Goal: Transaction & Acquisition: Obtain resource

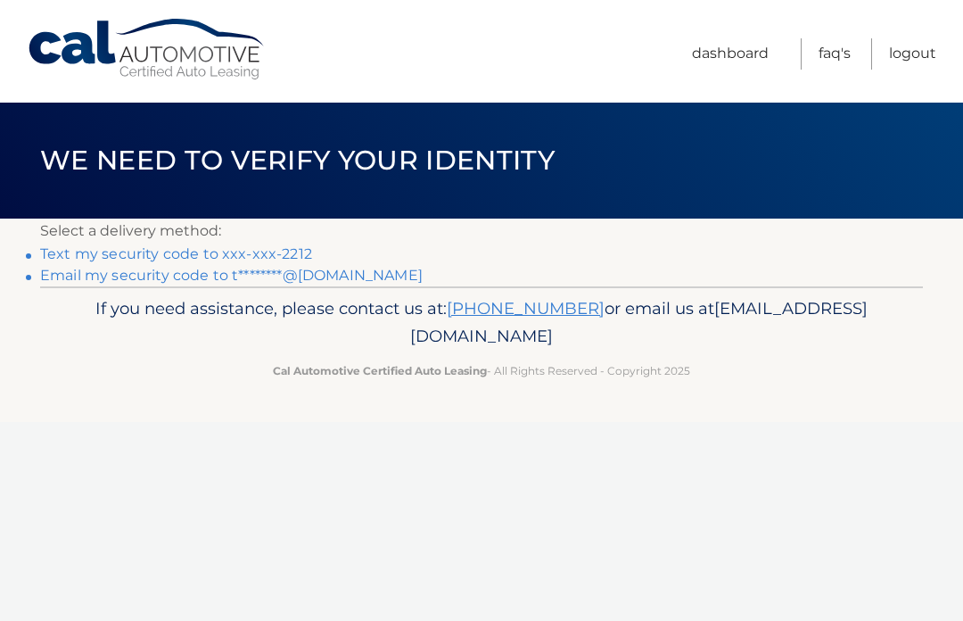
click at [650, 182] on header "We need to verify your identity" at bounding box center [481, 161] width 883 height 116
click at [164, 252] on link "Text my security code to xxx-xxx-2212" at bounding box center [176, 253] width 272 height 17
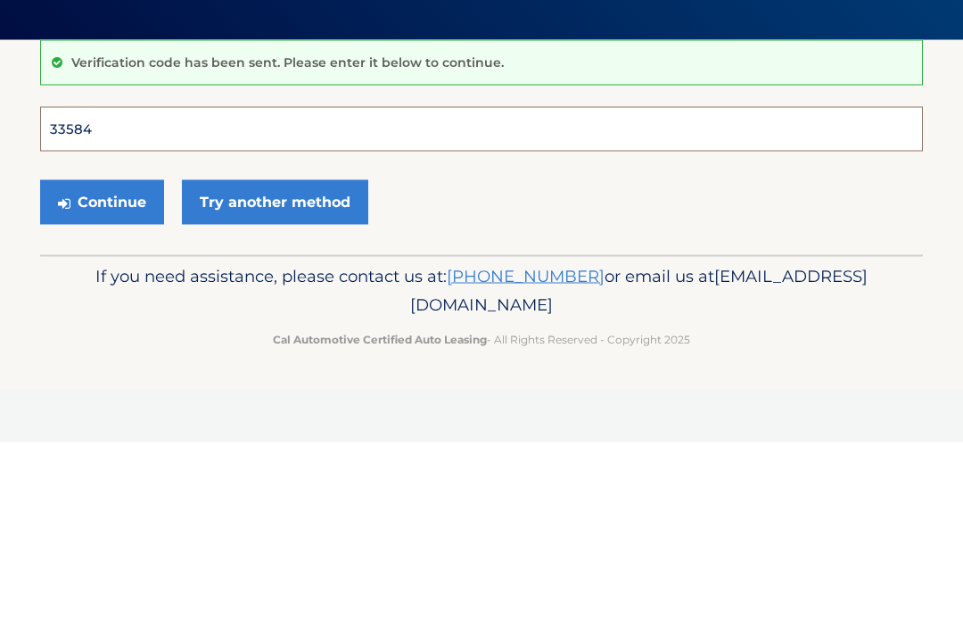
type input "335840"
click at [102, 359] on button "Continue" at bounding box center [102, 381] width 124 height 45
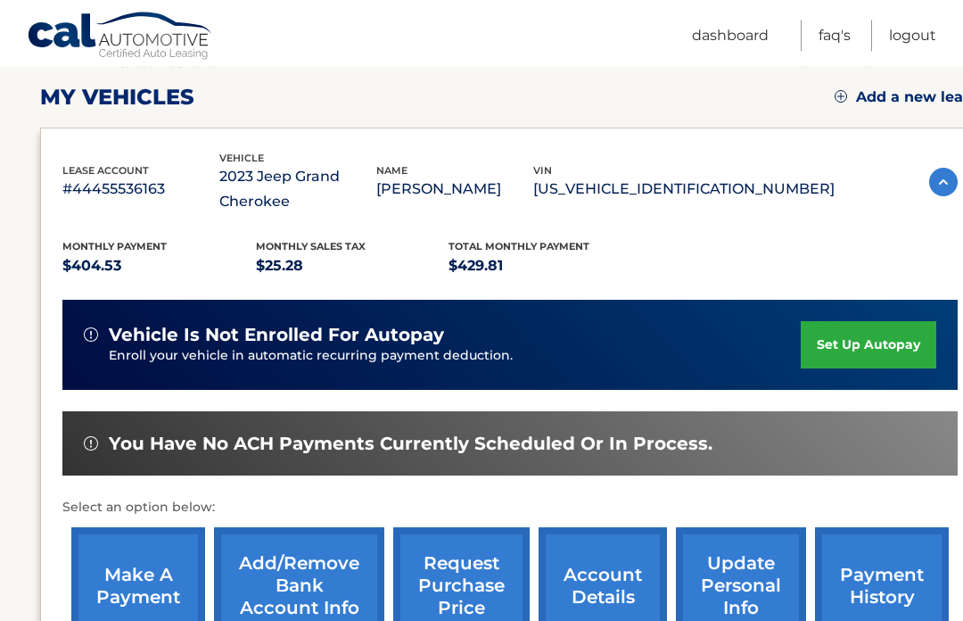
scroll to position [244, 0]
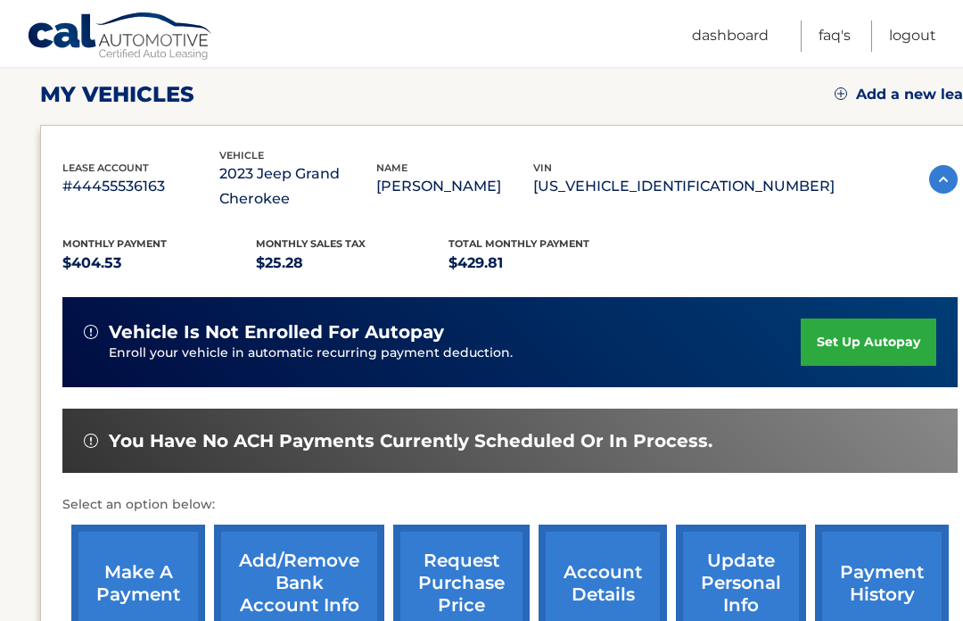
click at [605, 591] on link "account details" at bounding box center [603, 582] width 128 height 117
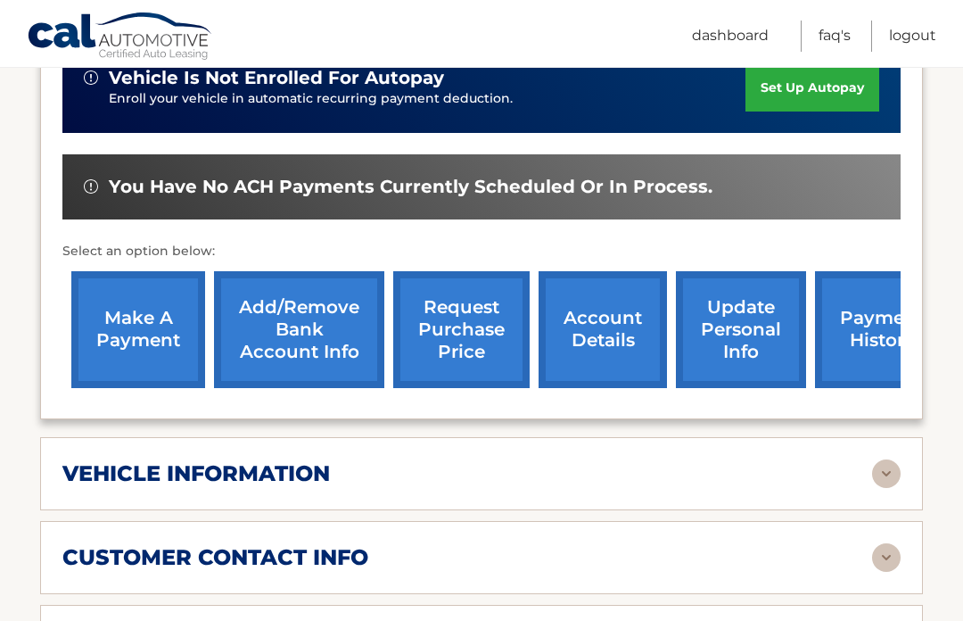
scroll to position [523, 0]
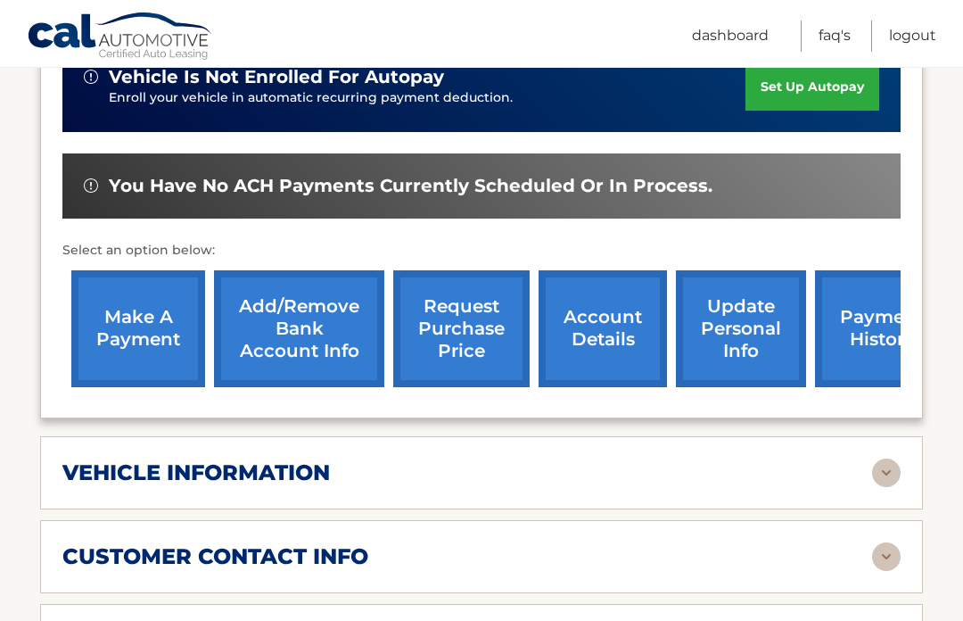
click at [447, 326] on link "request purchase price" at bounding box center [461, 328] width 136 height 117
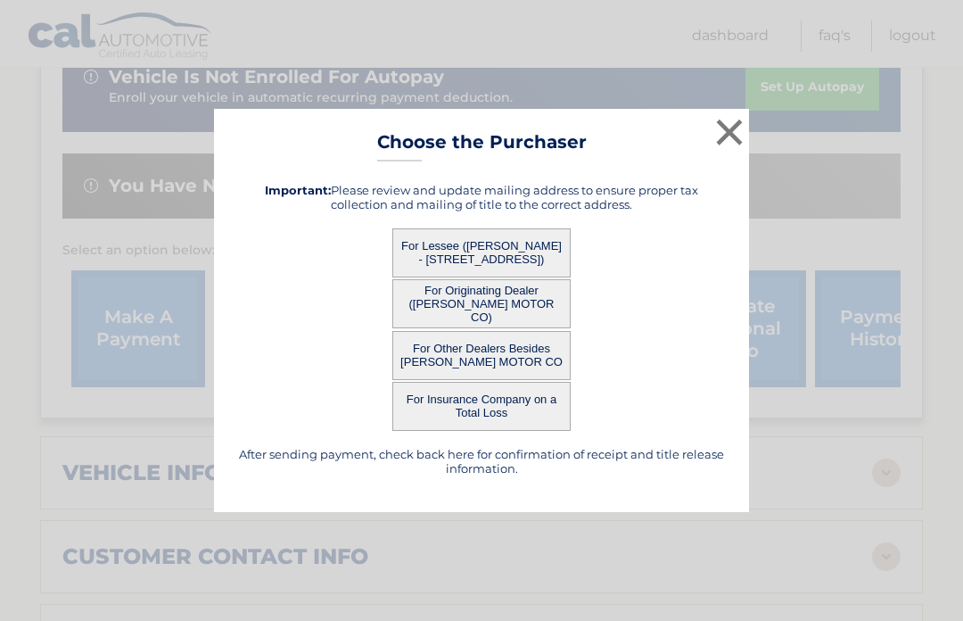
click at [486, 277] on button "For Lessee ([PERSON_NAME] - [STREET_ADDRESS])" at bounding box center [481, 252] width 178 height 49
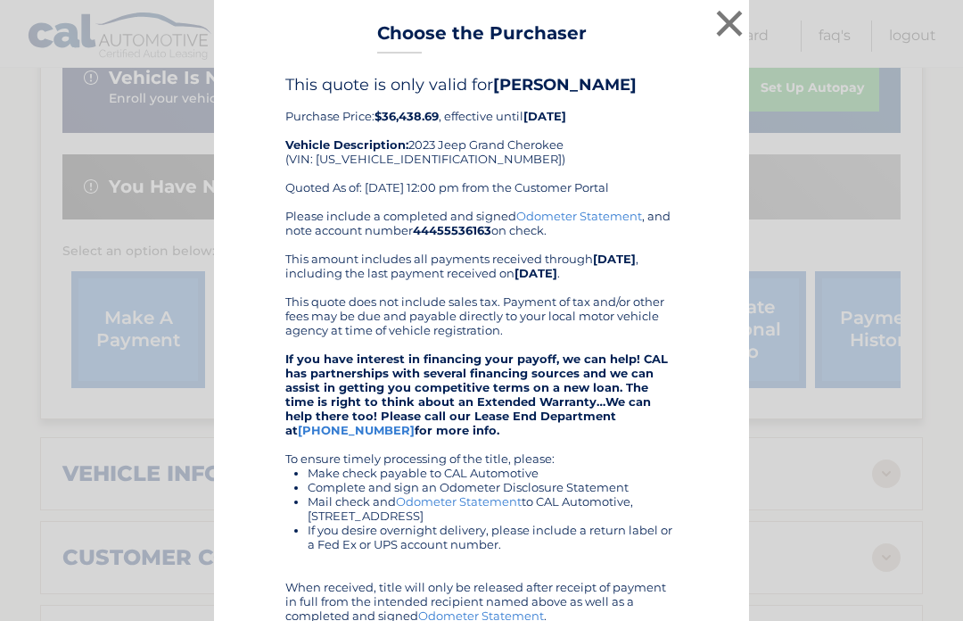
scroll to position [0, 0]
click at [723, 17] on button "×" at bounding box center [730, 23] width 36 height 36
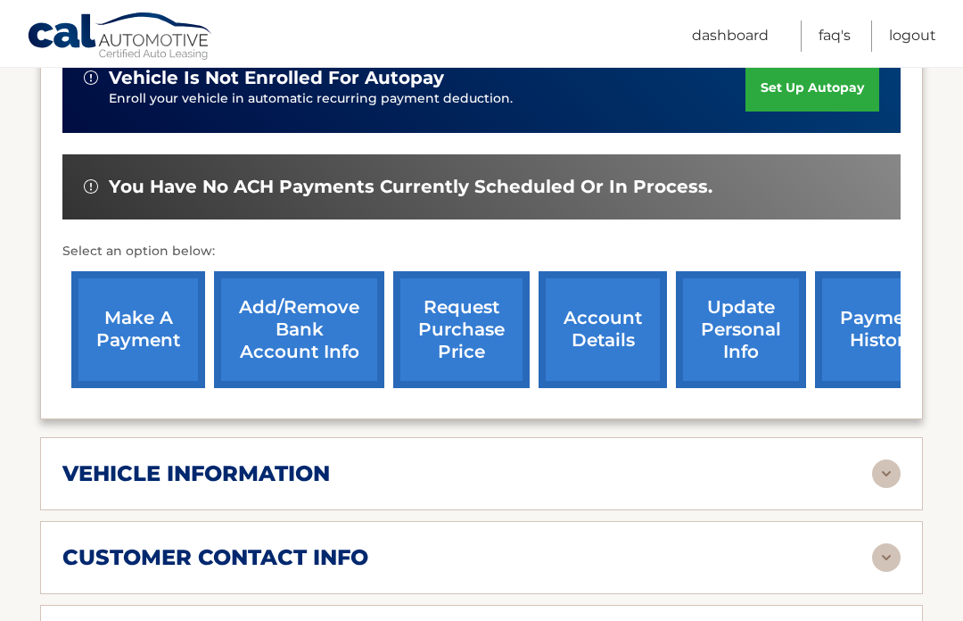
click at [436, 325] on link "request purchase price" at bounding box center [461, 329] width 136 height 117
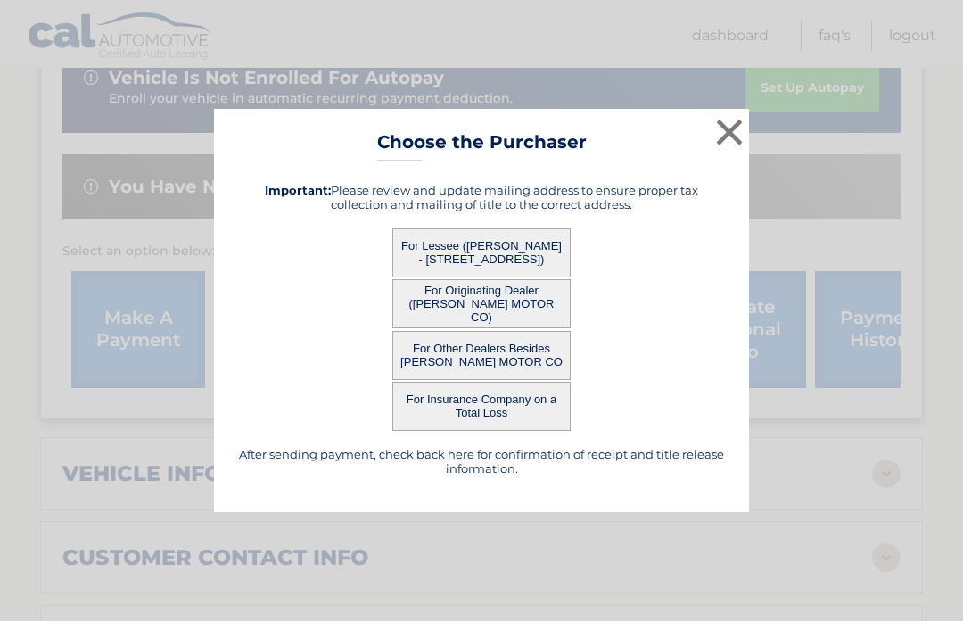
click at [476, 377] on button "For Other Dealers Besides [PERSON_NAME] MOTOR CO" at bounding box center [481, 355] width 178 height 49
click at [482, 380] on button "For Other Dealers Besides [PERSON_NAME] MOTOR CO" at bounding box center [481, 355] width 178 height 49
click at [470, 380] on button "For Other Dealers Besides [PERSON_NAME] MOTOR CO" at bounding box center [481, 355] width 178 height 49
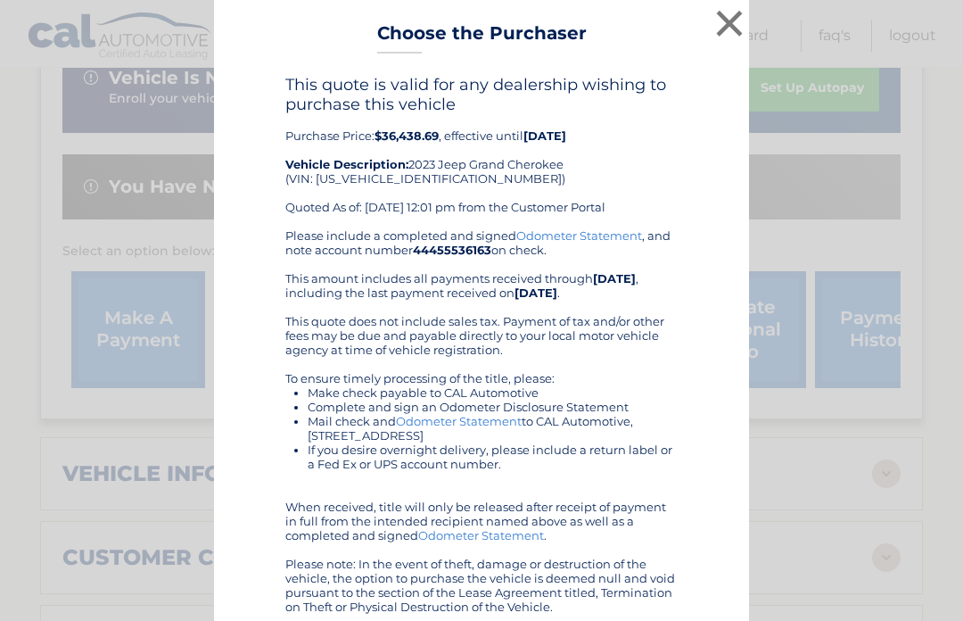
click at [470, 385] on li "Make check payable to CAL Automotive" at bounding box center [493, 392] width 370 height 14
click at [732, 24] on button "×" at bounding box center [730, 23] width 36 height 36
